Goal: Task Accomplishment & Management: Complete application form

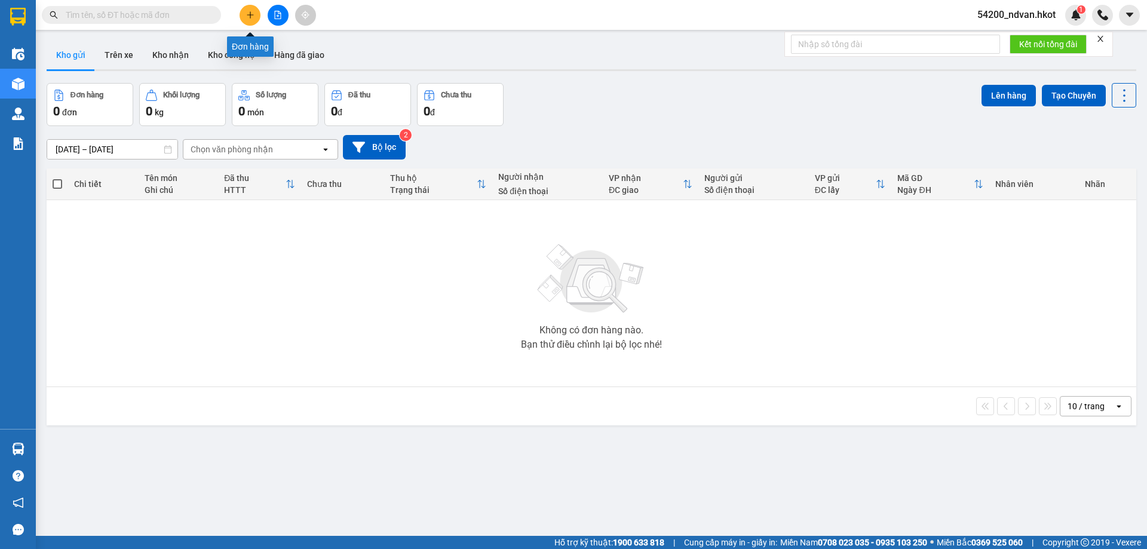
click at [247, 12] on icon "plus" at bounding box center [250, 15] width 8 height 8
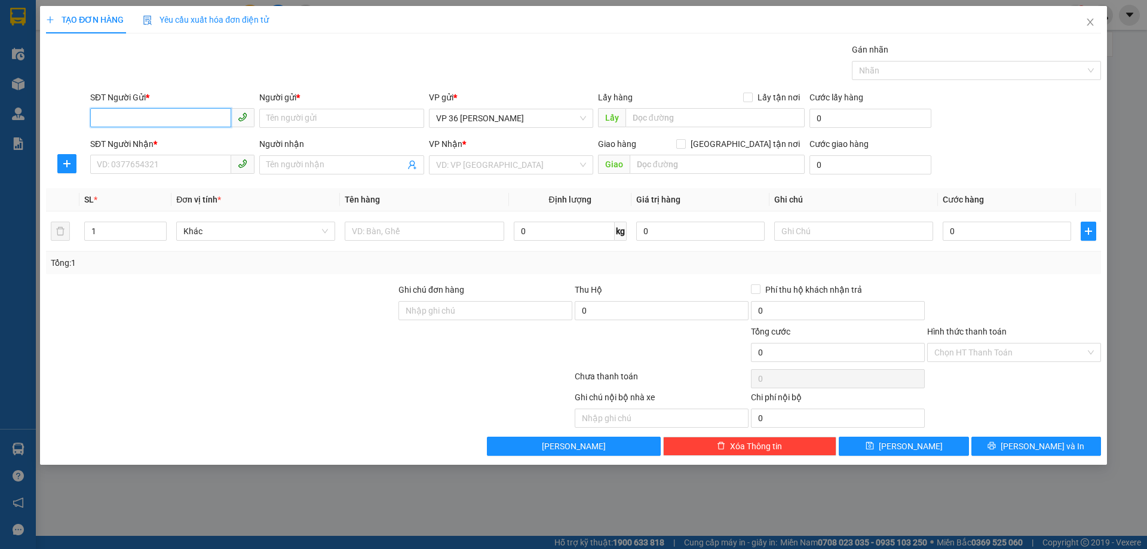
click at [195, 124] on input "SĐT Người Gửi *" at bounding box center [160, 117] width 141 height 19
click at [377, 112] on input "Người gửi *" at bounding box center [341, 118] width 164 height 19
drag, startPoint x: 332, startPoint y: 114, endPoint x: 185, endPoint y: 108, distance: 146.5
click at [185, 108] on div "SĐT Người Gửi * VD: 0371234567 Người gửi * Cty Gia Phát Cty Gia Phát VP gửi * V…" at bounding box center [596, 112] width 1016 height 42
type input "Gia Phát"
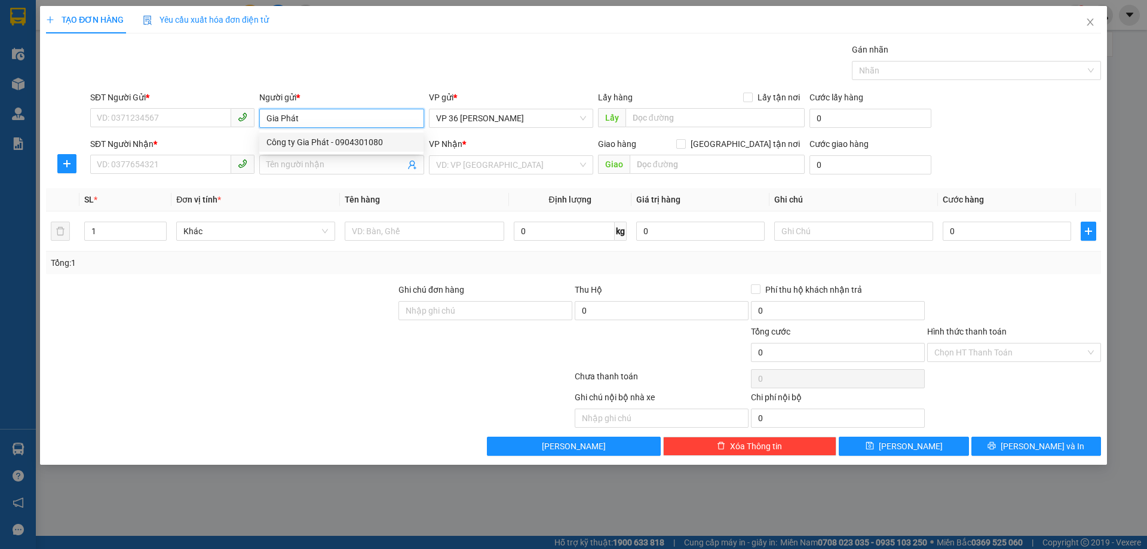
click at [357, 148] on div "Công ty Gia Phát - 0904301080" at bounding box center [342, 142] width 150 height 13
type input "0904301080"
type input "Công ty Gia Phát"
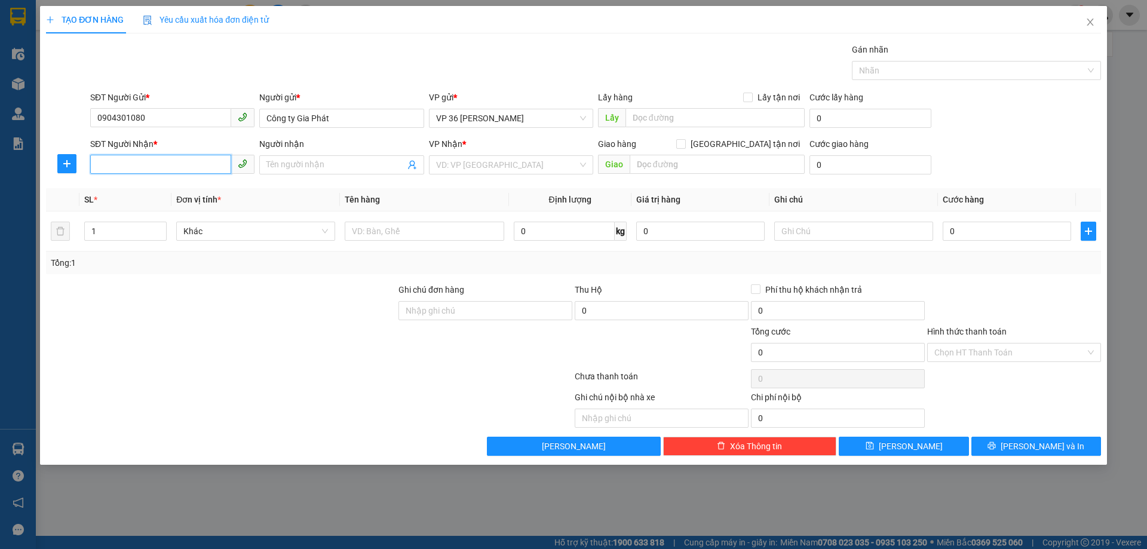
click at [192, 160] on input "SĐT Người Nhận *" at bounding box center [160, 164] width 141 height 19
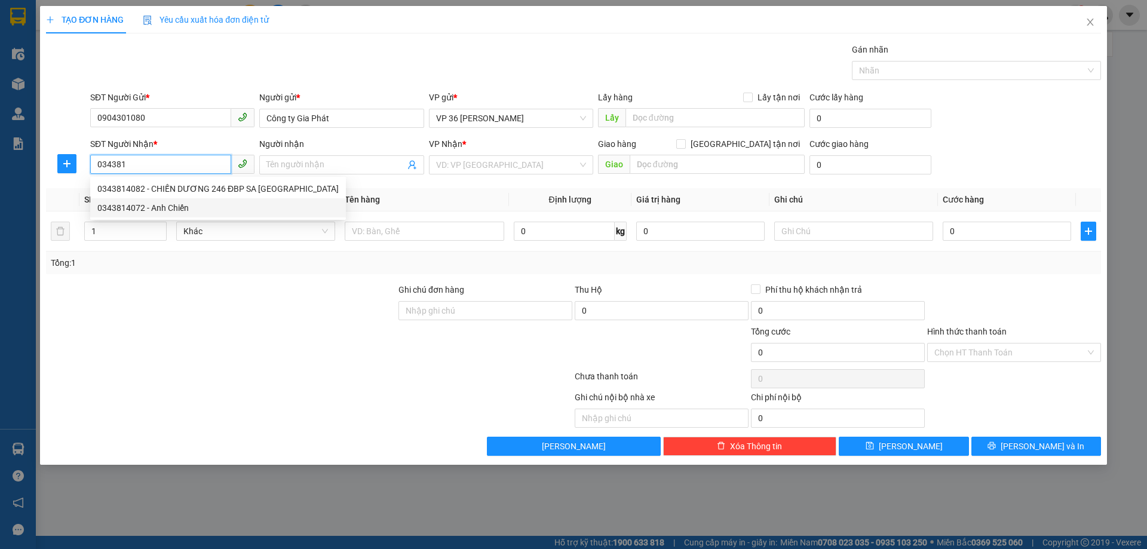
click at [194, 204] on div "0343814072 - Anh Chiến" at bounding box center [217, 207] width 241 height 13
type input "0343814072"
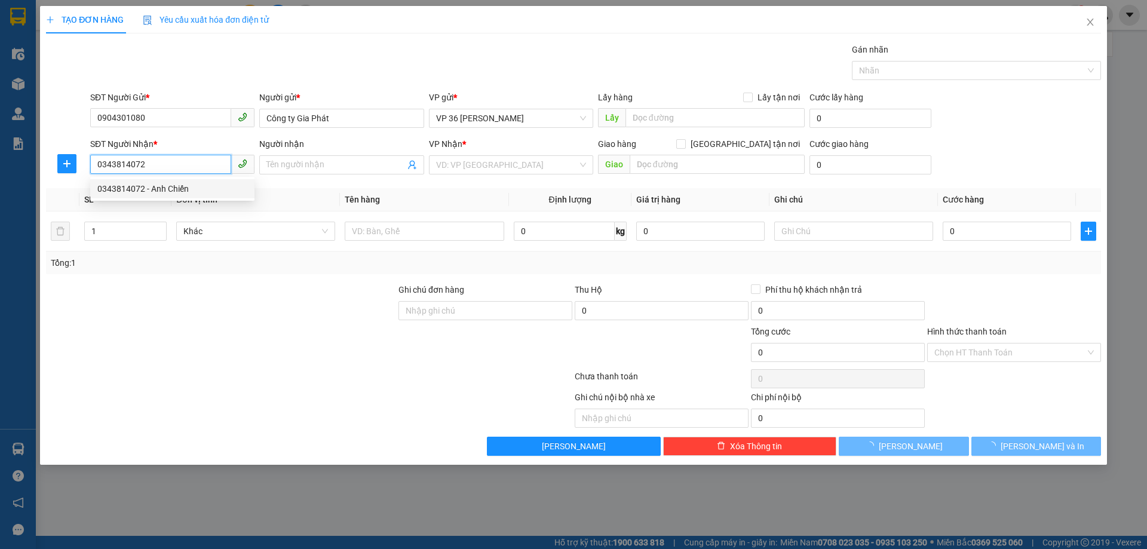
type input "Anh Chiến"
type input "246 [GEOGRAPHIC_DATA], tt Sapa"
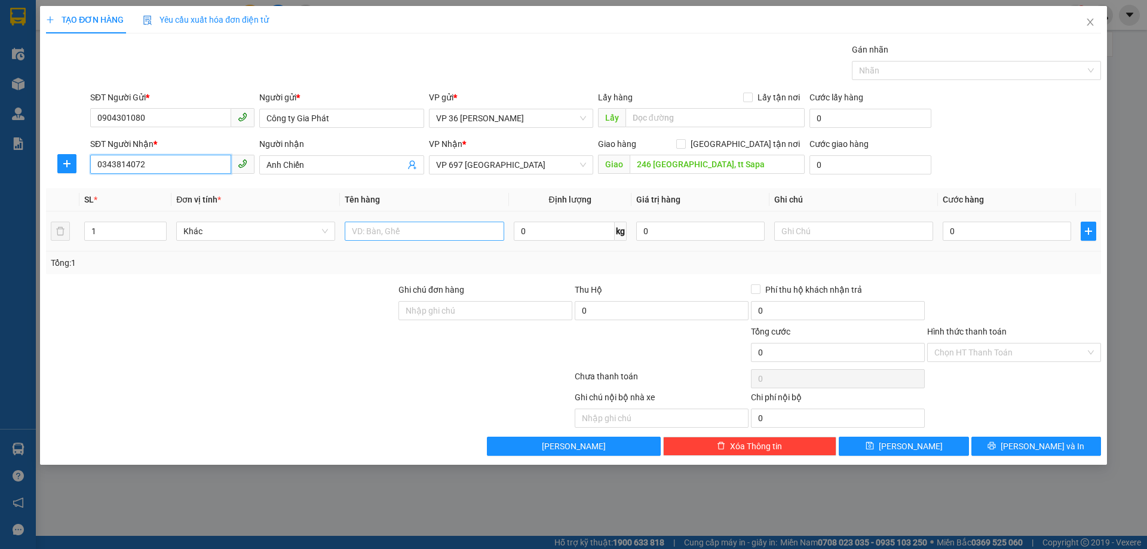
type input "0343814072"
click at [424, 228] on input "text" at bounding box center [424, 231] width 159 height 19
type input "Thịt"
click at [1005, 231] on input "0" at bounding box center [1007, 231] width 128 height 19
type input "1"
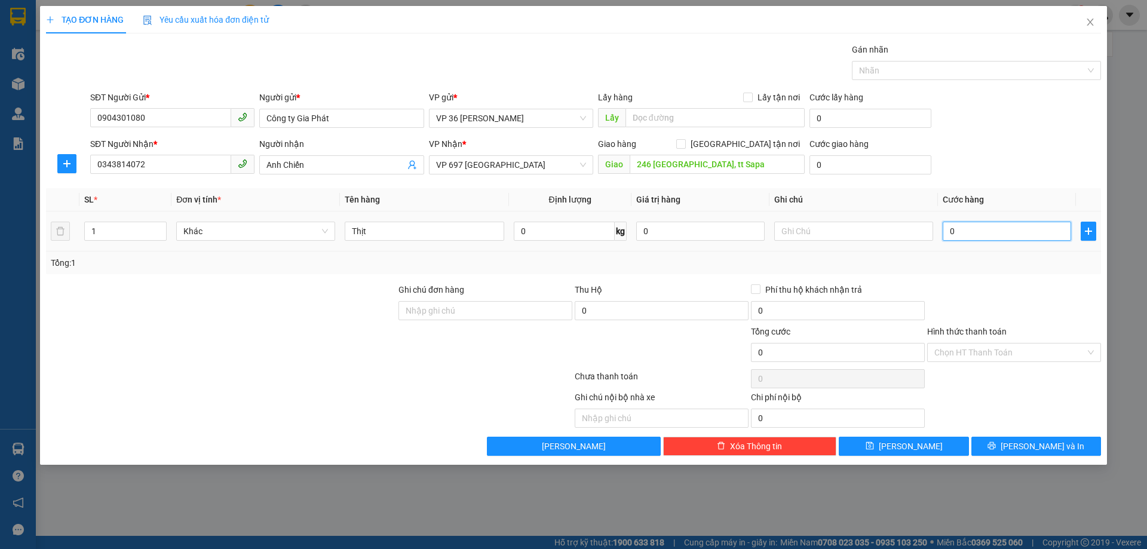
type input "1"
type input "12"
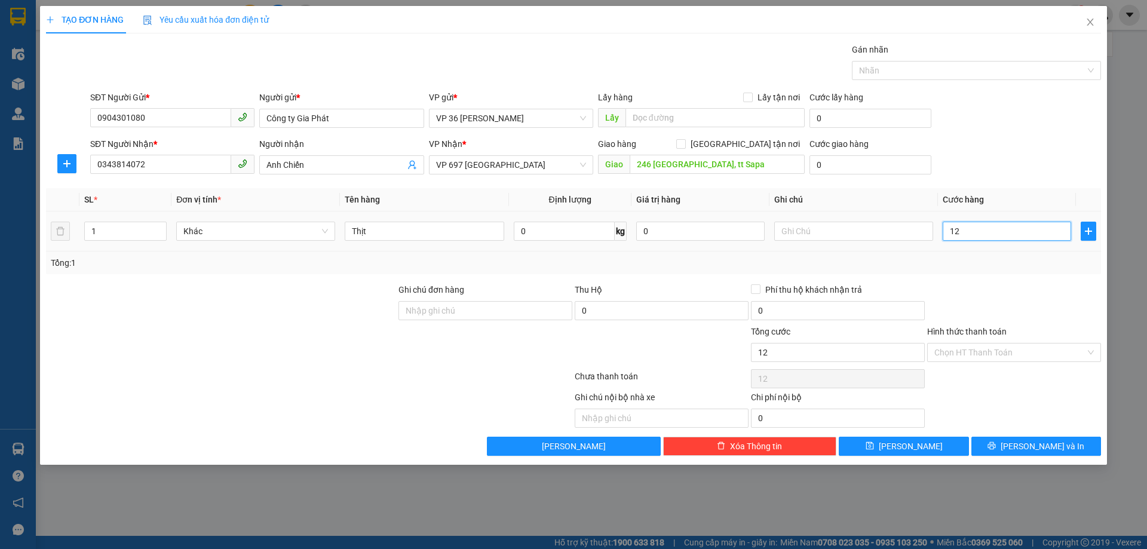
type input "123"
type input "12"
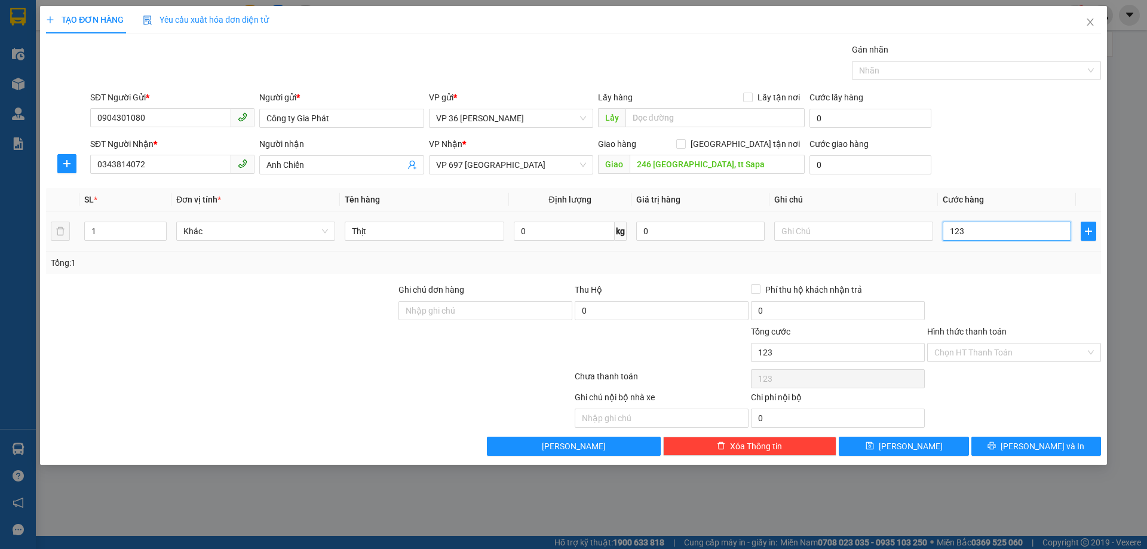
type input "12"
type input "120"
type input "1.200"
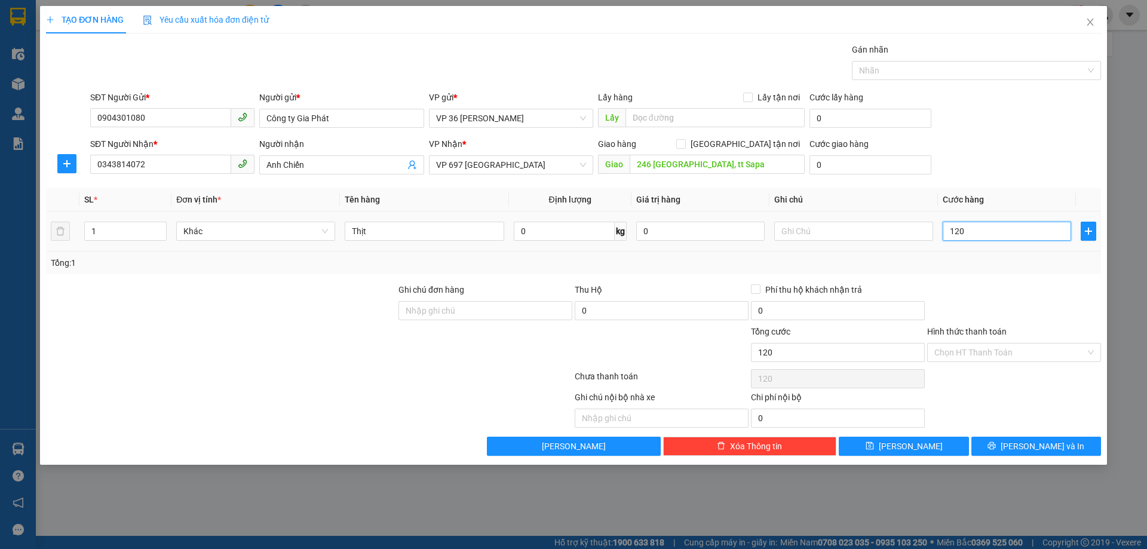
type input "1.200"
type input "12.000"
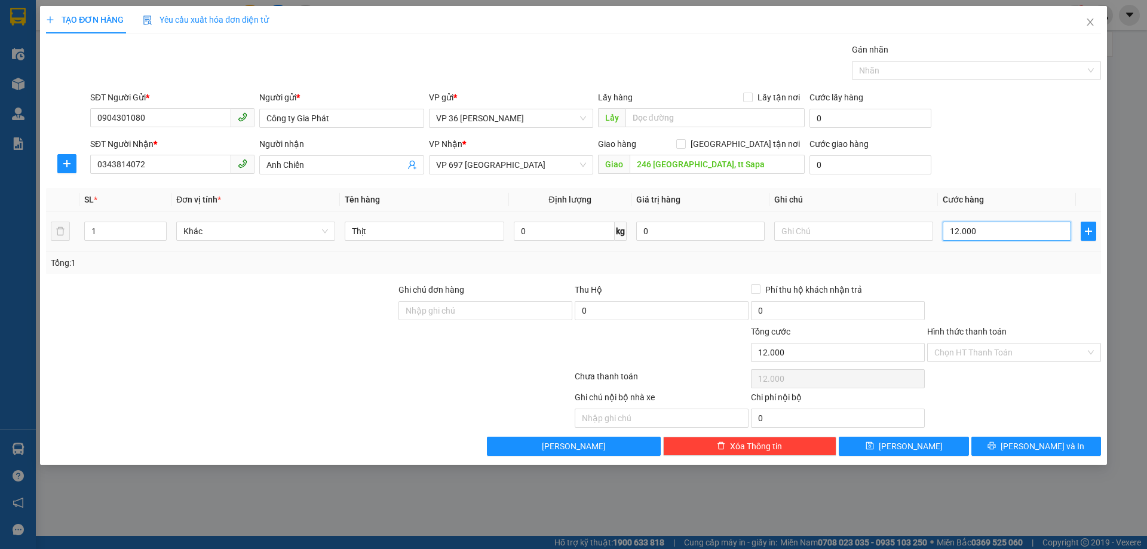
type input "120.000"
click at [1057, 451] on span "[PERSON_NAME] và In" at bounding box center [1043, 446] width 84 height 13
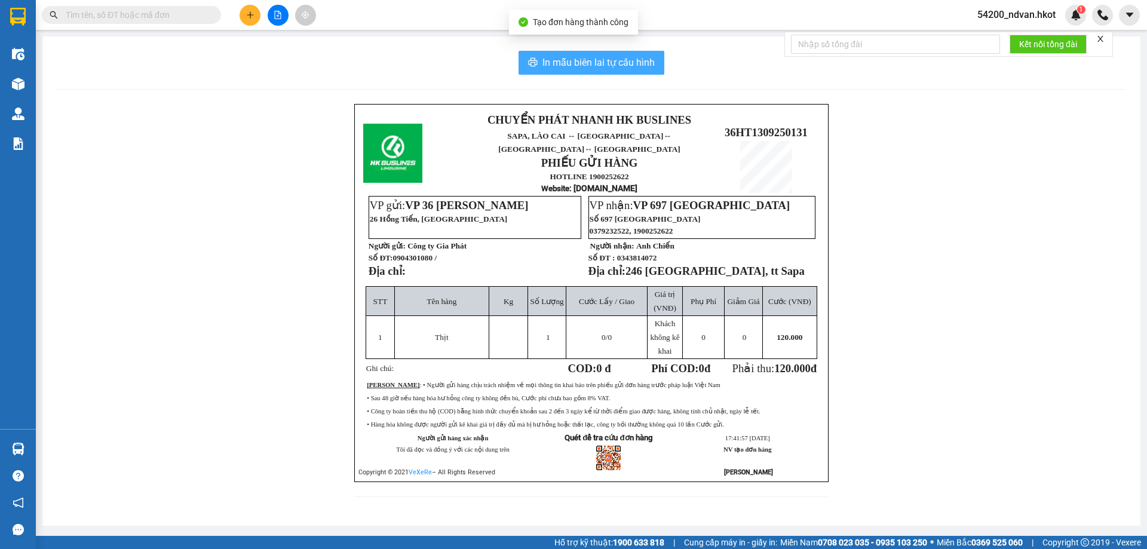
drag, startPoint x: 602, startPoint y: 62, endPoint x: 608, endPoint y: 57, distance: 8.5
click at [605, 60] on span "In mẫu biên lai tự cấu hình" at bounding box center [599, 62] width 112 height 15
